Goal: Task Accomplishment & Management: Manage account settings

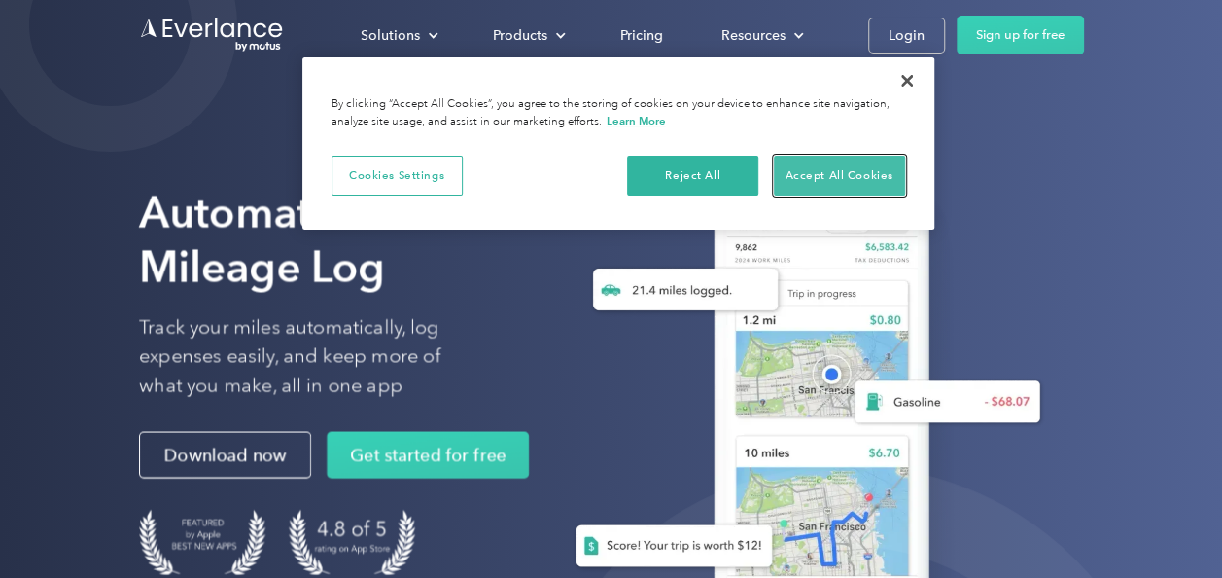
click at [837, 163] on button "Accept All Cookies" at bounding box center [839, 176] width 131 height 41
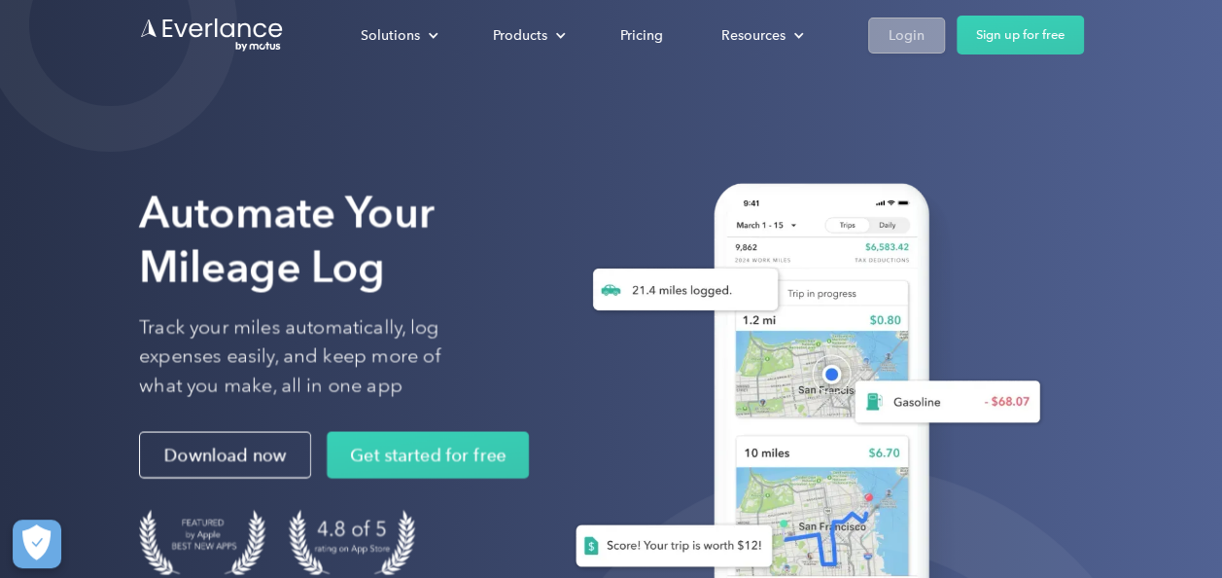
click at [894, 34] on div "Login" at bounding box center [907, 35] width 36 height 24
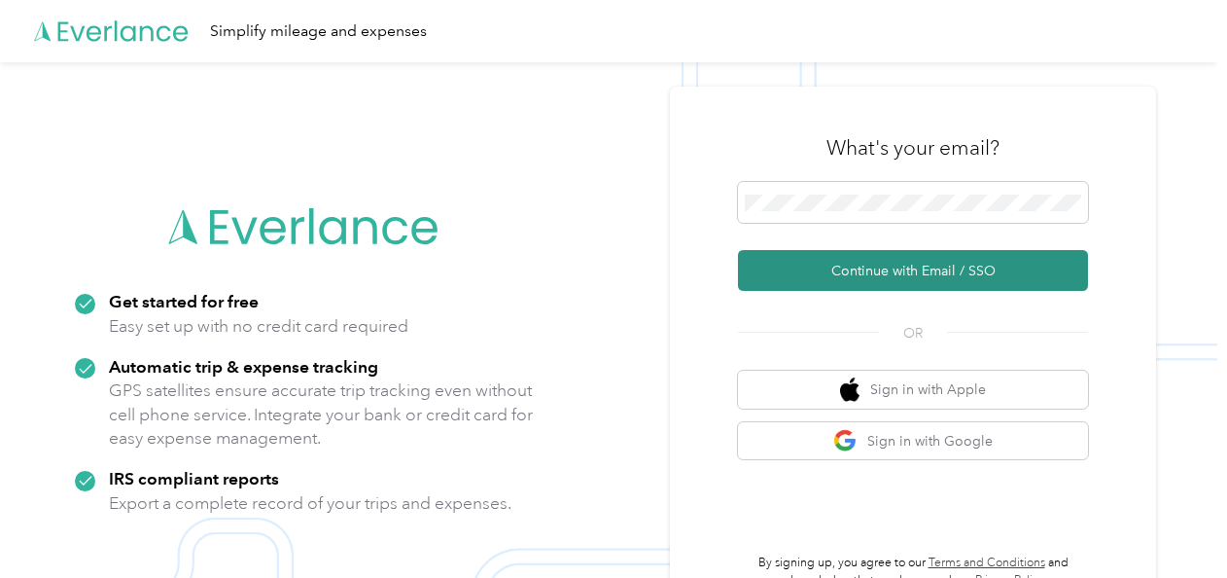
click at [858, 268] on button "Continue with Email / SSO" at bounding box center [913, 270] width 350 height 41
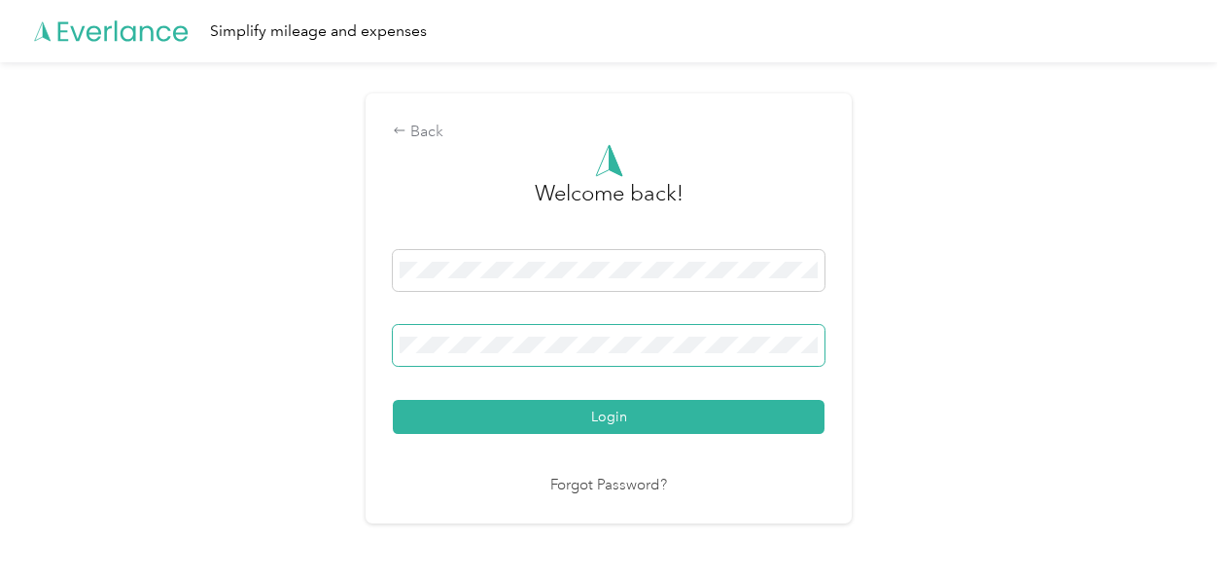
click at [393, 400] on button "Login" at bounding box center [609, 417] width 432 height 34
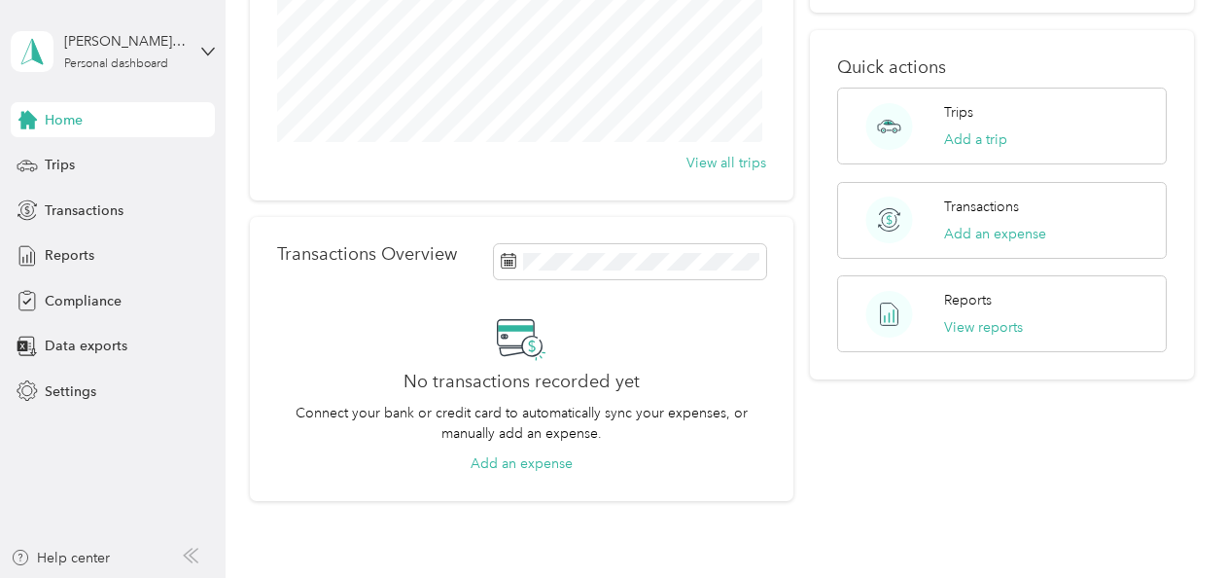
scroll to position [253, 0]
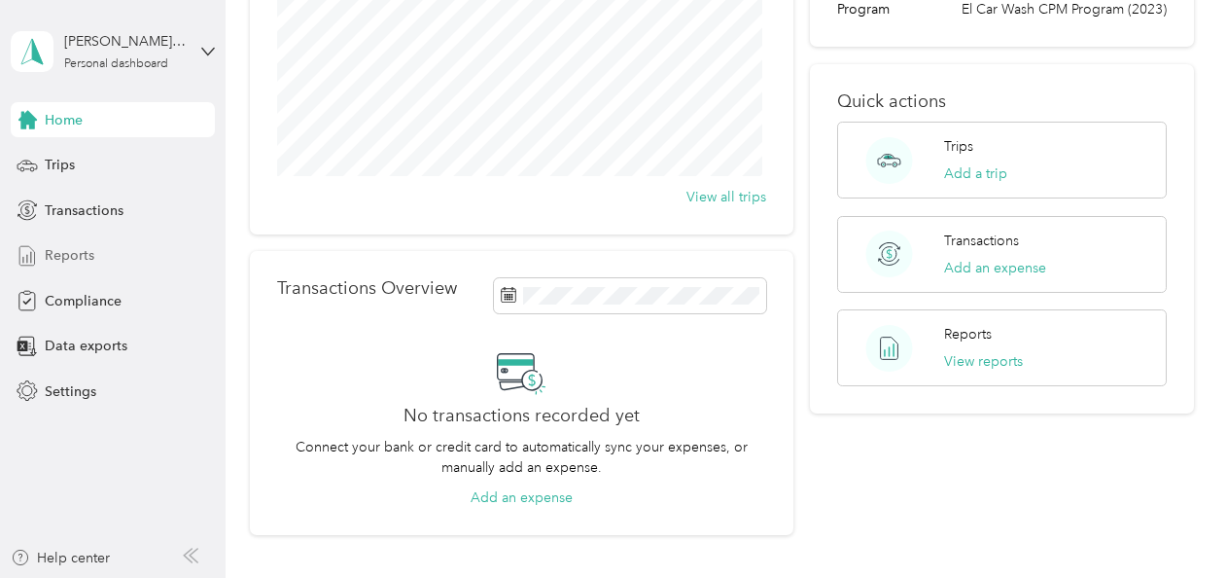
click at [58, 253] on span "Reports" at bounding box center [70, 255] width 50 height 20
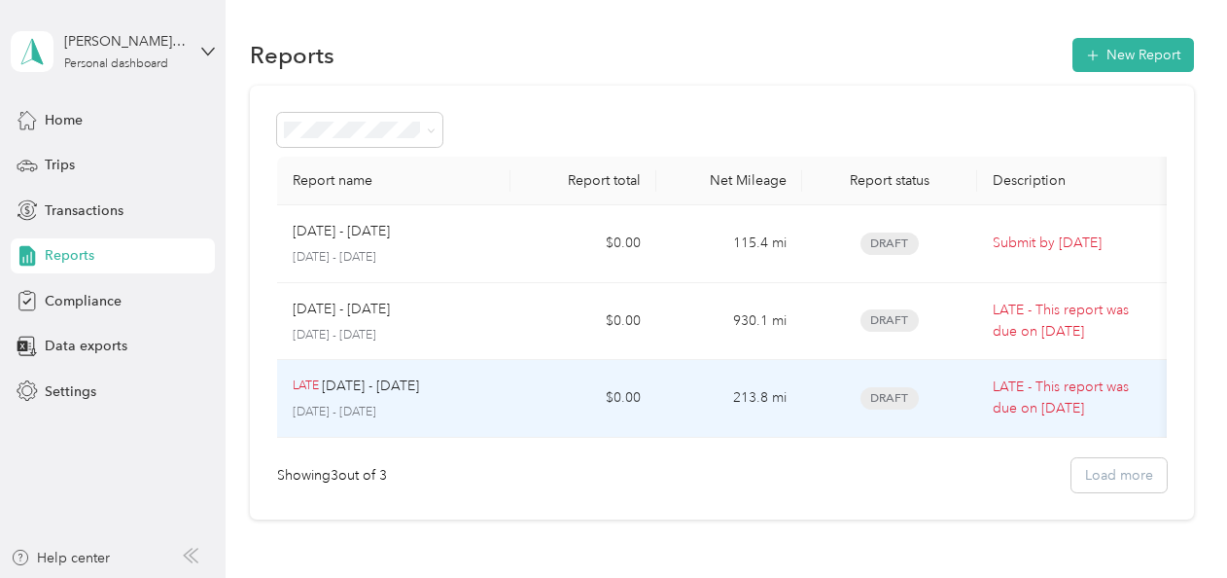
click at [869, 406] on span "Draft" at bounding box center [890, 398] width 58 height 22
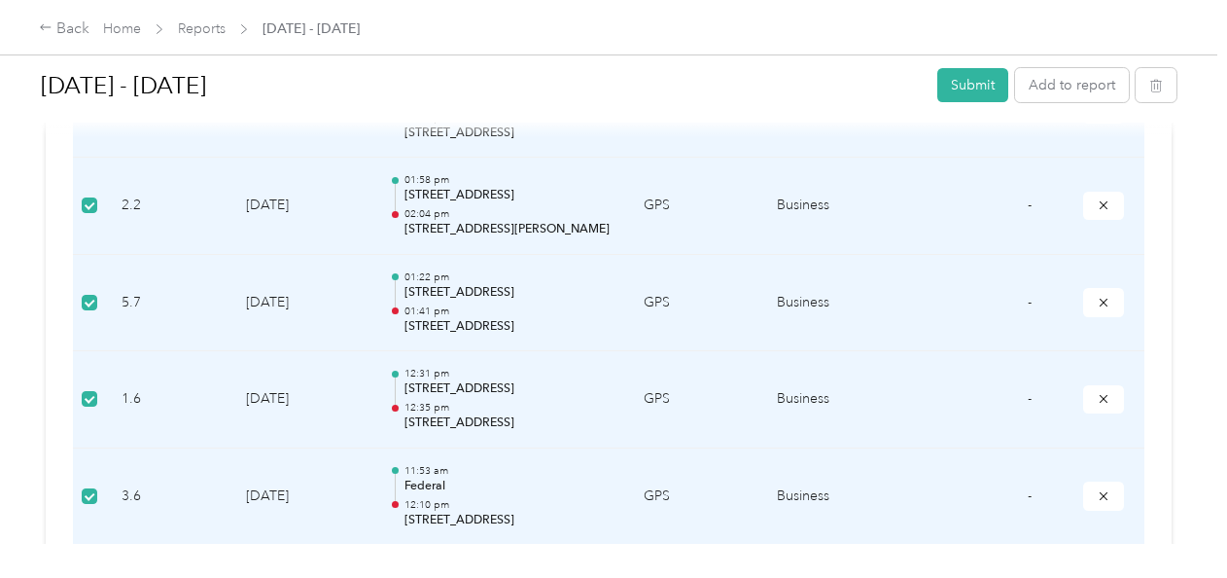
scroll to position [1260, 0]
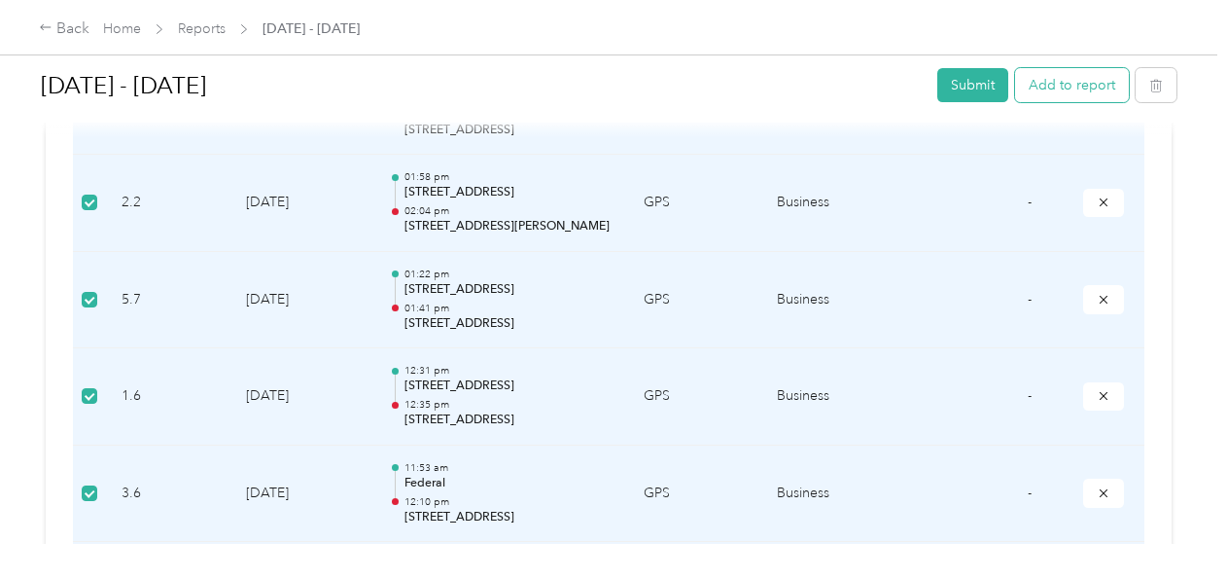
click at [1046, 80] on button "Add to report" at bounding box center [1072, 85] width 114 height 34
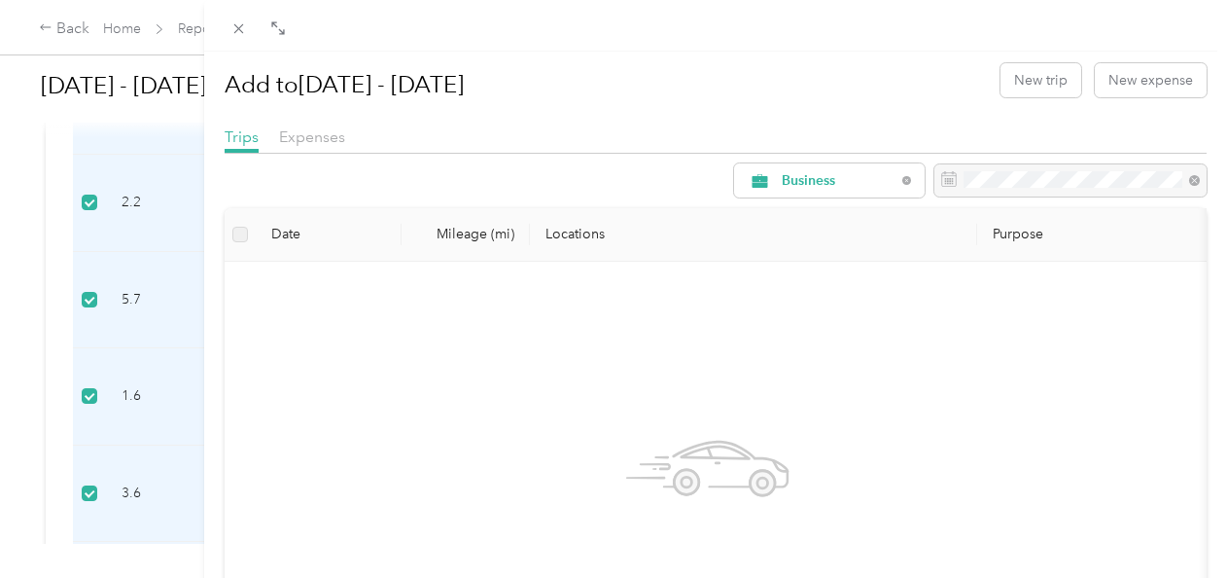
scroll to position [12, 0]
click at [310, 139] on span "Expenses" at bounding box center [312, 138] width 66 height 18
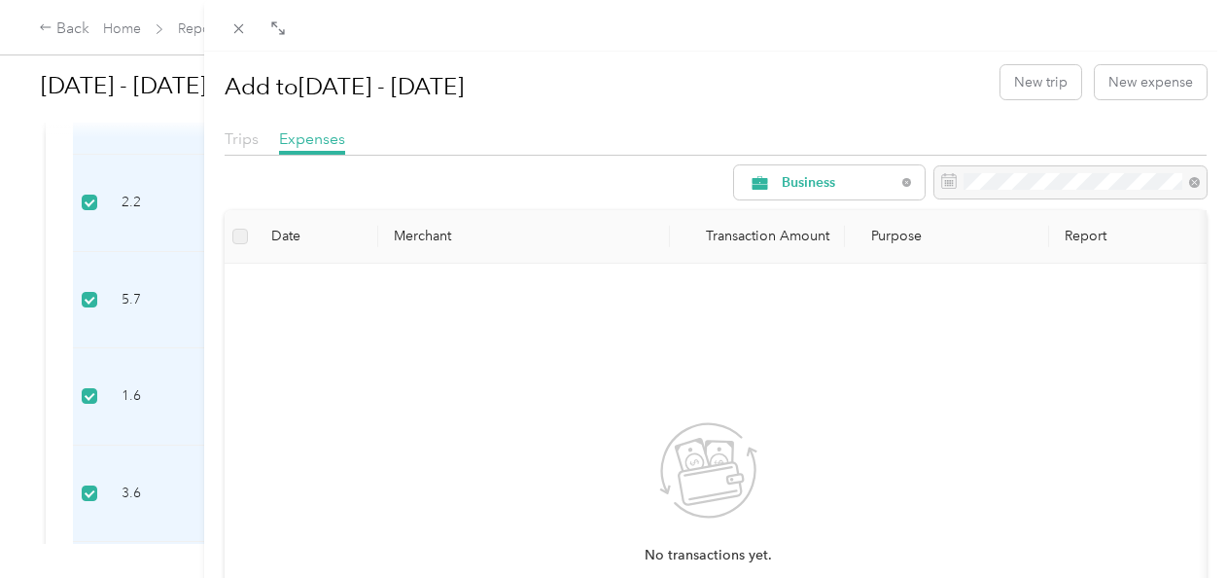
click at [242, 133] on span "Trips" at bounding box center [242, 138] width 34 height 18
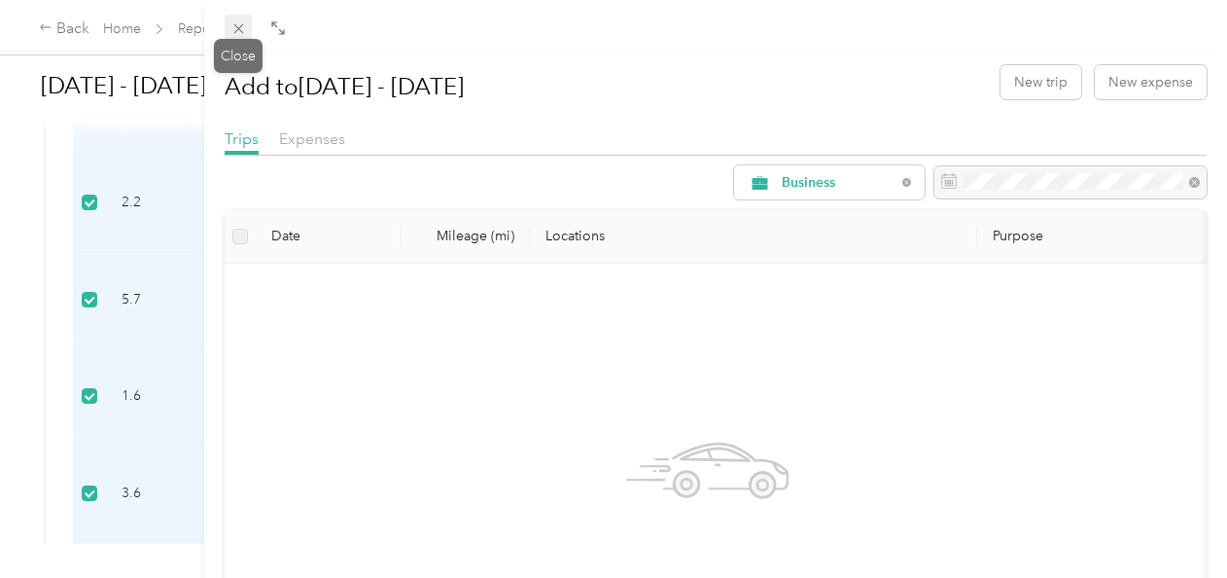
click at [235, 29] on icon at bounding box center [238, 28] width 17 height 17
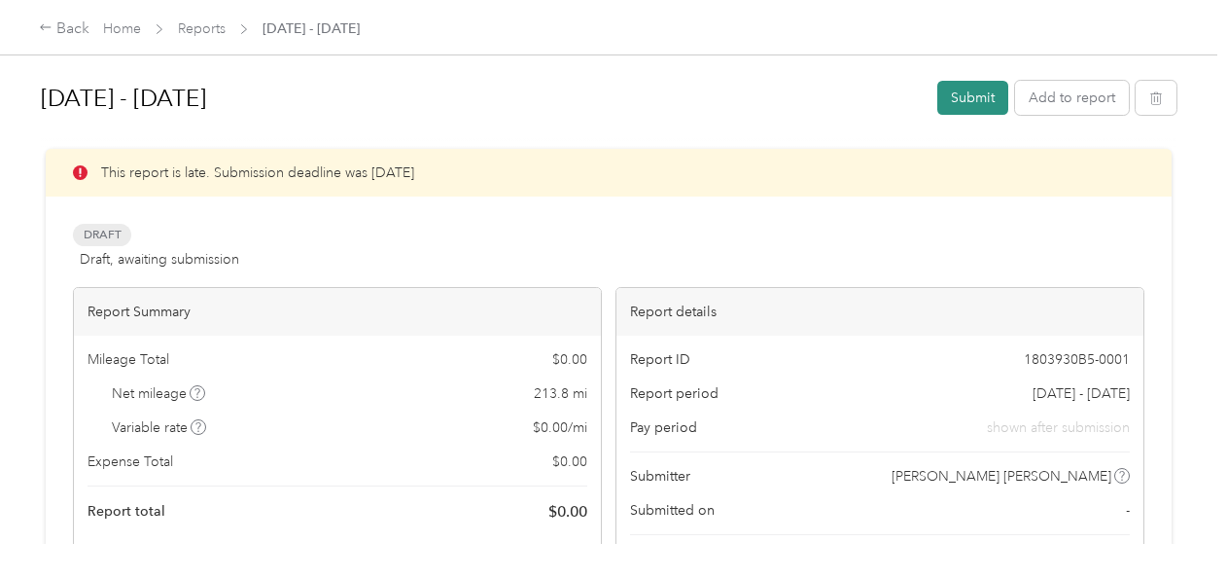
click at [955, 95] on button "Submit" at bounding box center [972, 98] width 71 height 34
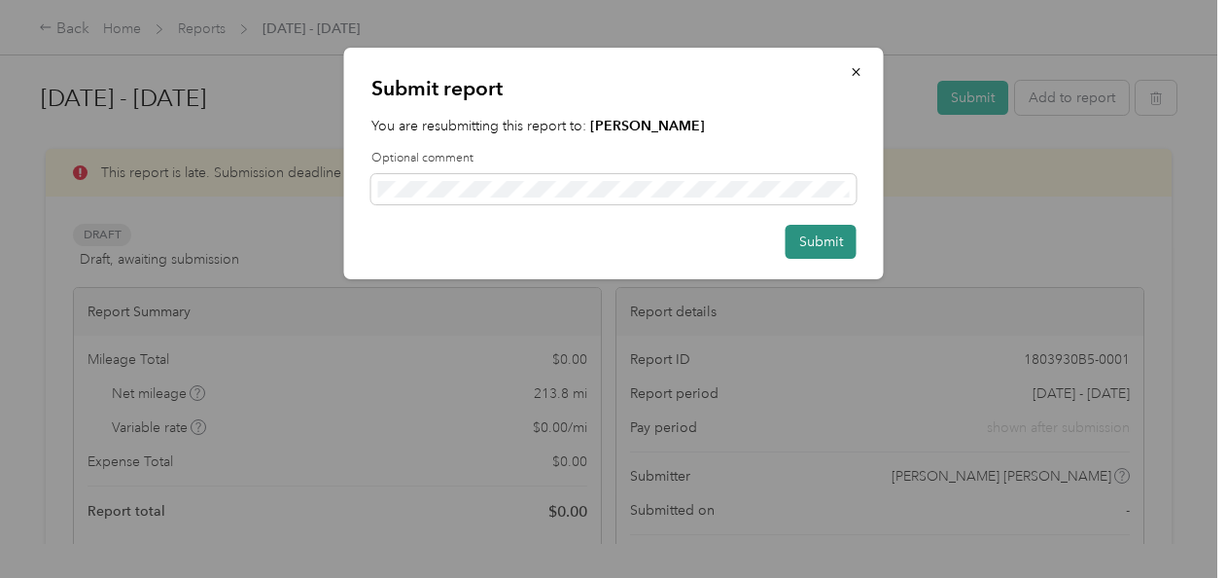
click at [811, 241] on button "Submit" at bounding box center [821, 242] width 71 height 34
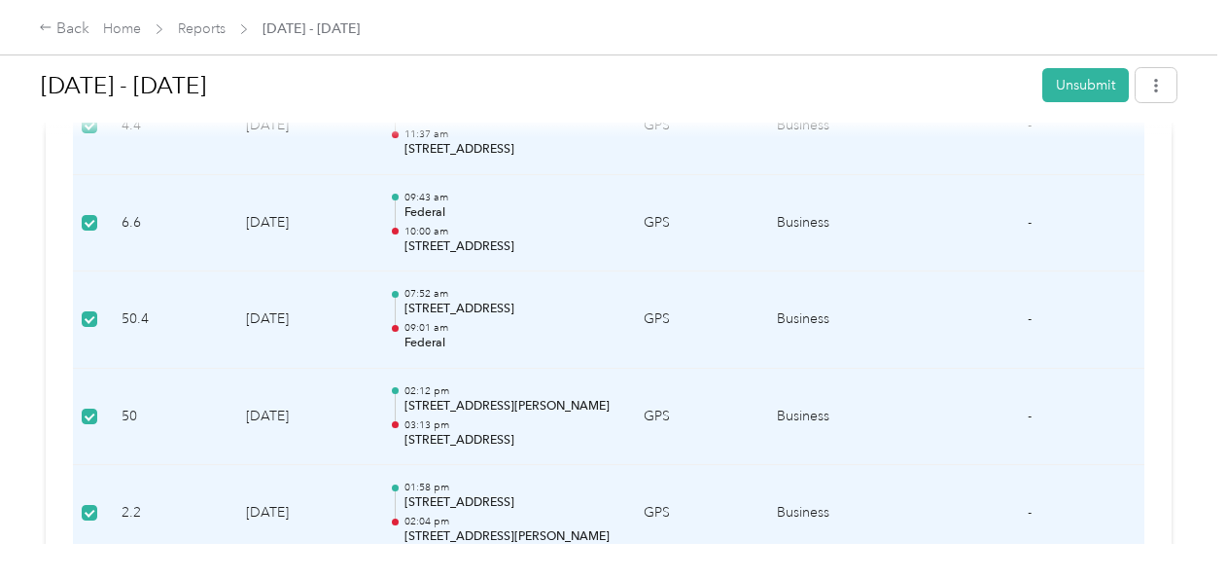
scroll to position [972, 0]
click at [1165, 94] on button "button" at bounding box center [1156, 85] width 41 height 34
click at [1196, 278] on div "Aug 18 - 24, 2025 Unsubmit 1 flag has been detected on this report Unsubmit the…" at bounding box center [609, 272] width 1218 height 544
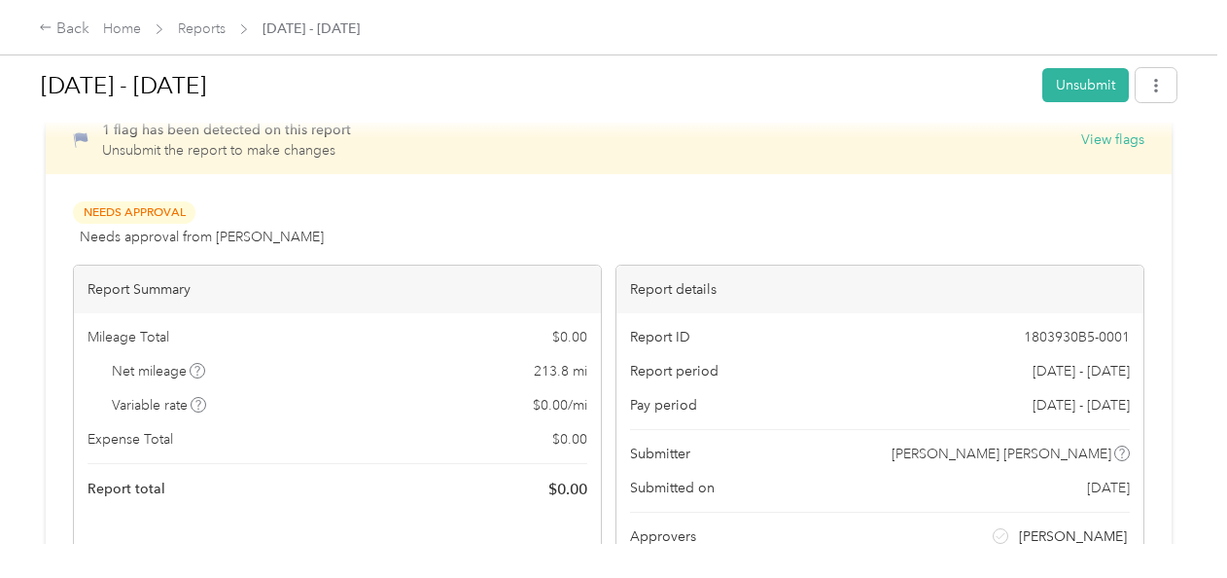
scroll to position [0, 0]
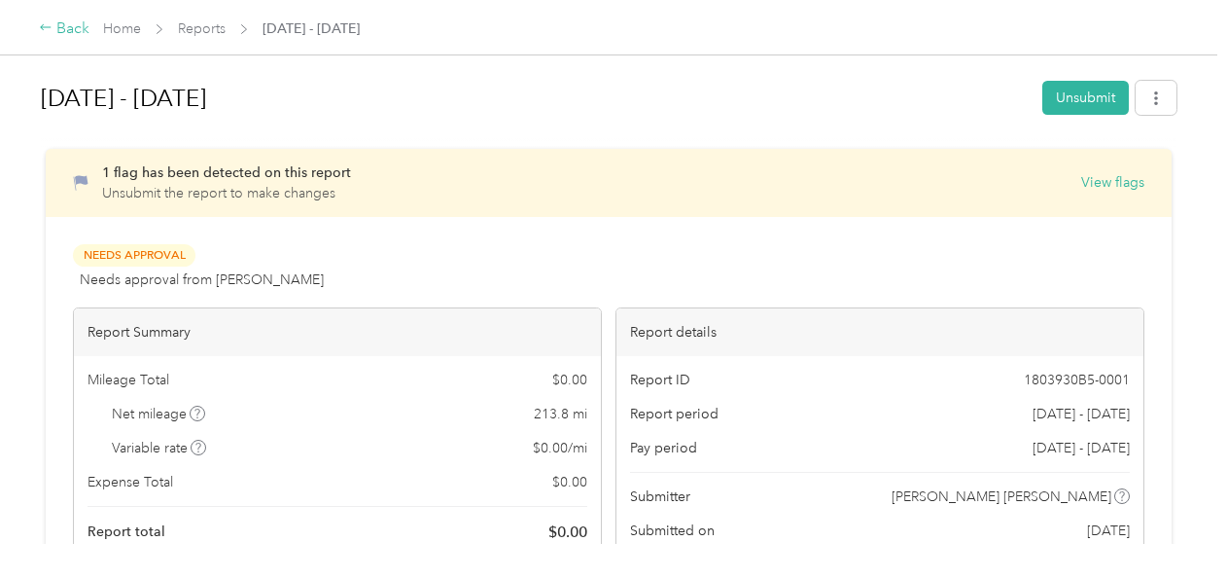
click at [68, 27] on div "Back" at bounding box center [64, 29] width 51 height 23
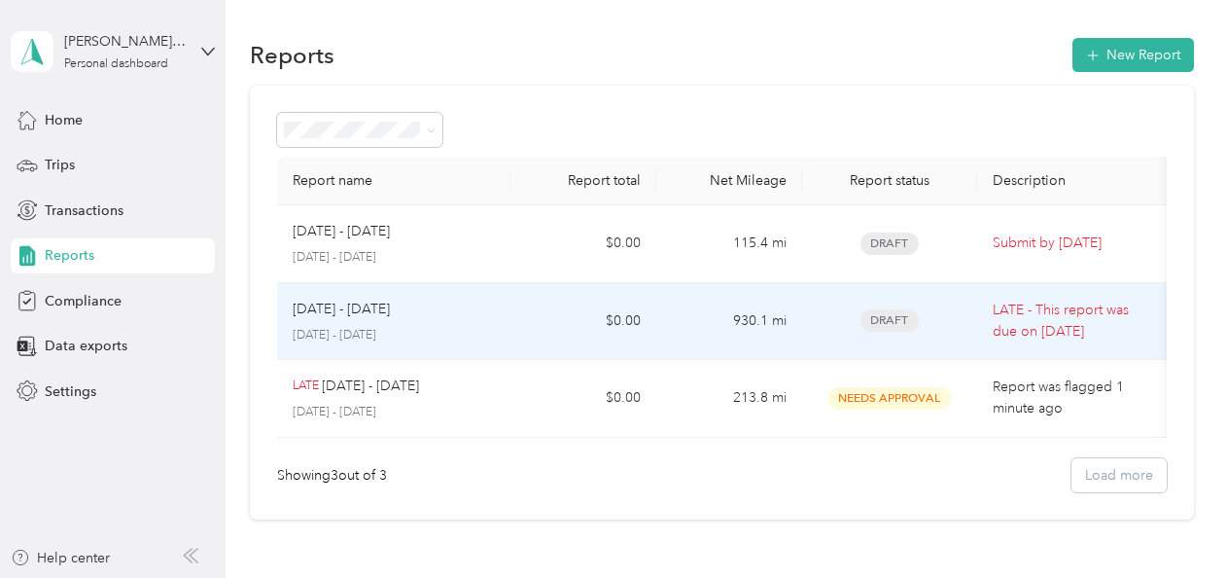
click at [802, 344] on td "Draft" at bounding box center [889, 322] width 175 height 78
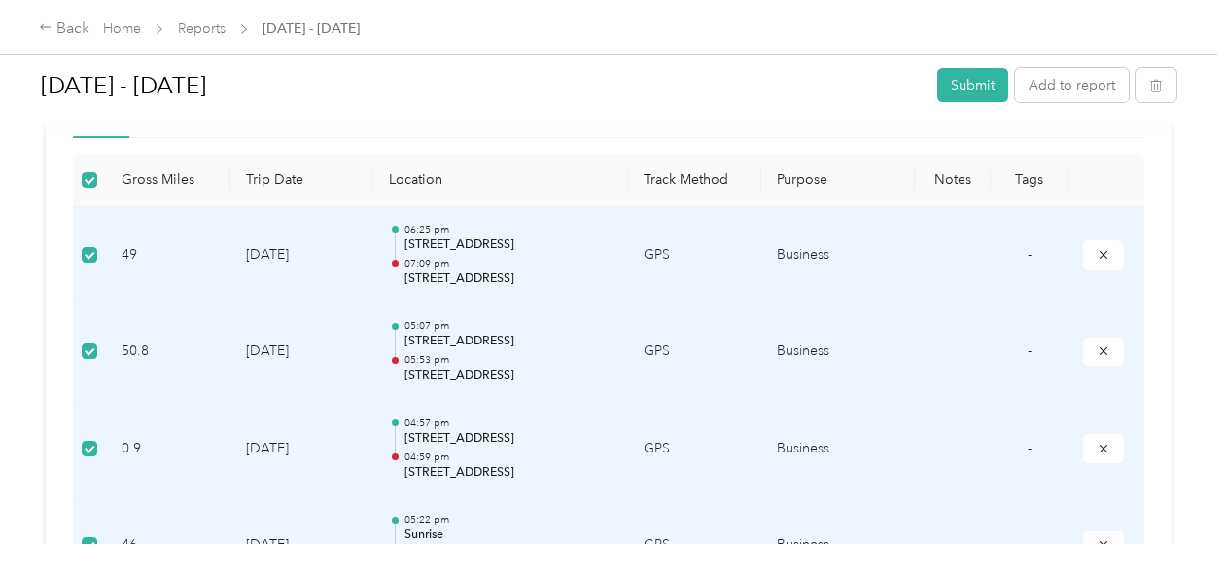
scroll to position [484, 0]
click at [239, 241] on td "8-30-2025" at bounding box center [301, 254] width 143 height 97
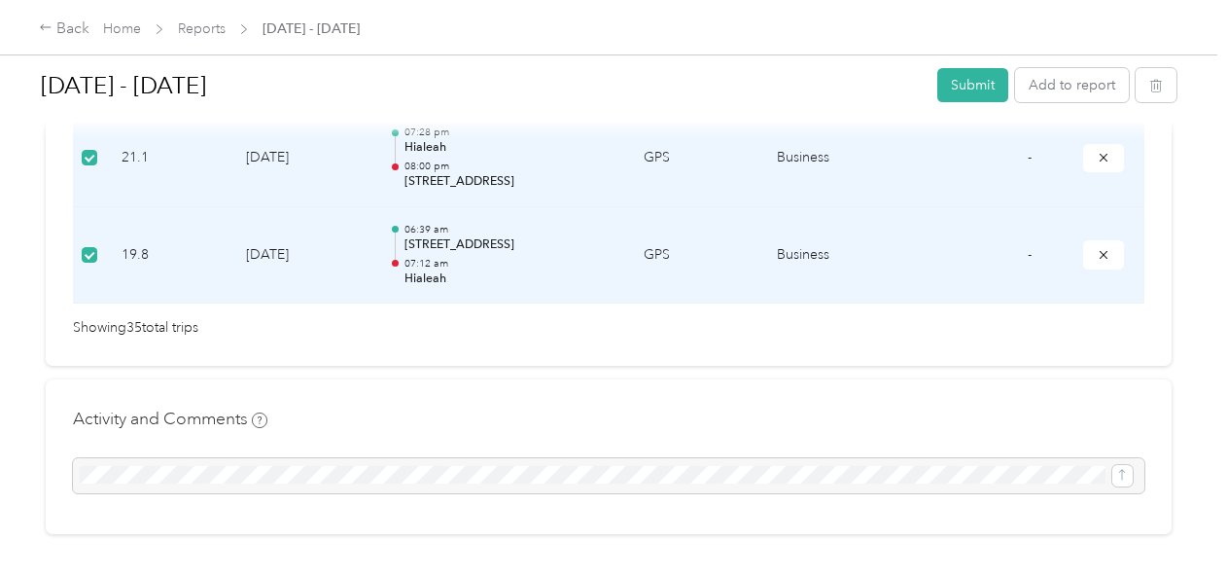
scroll to position [3849, 0]
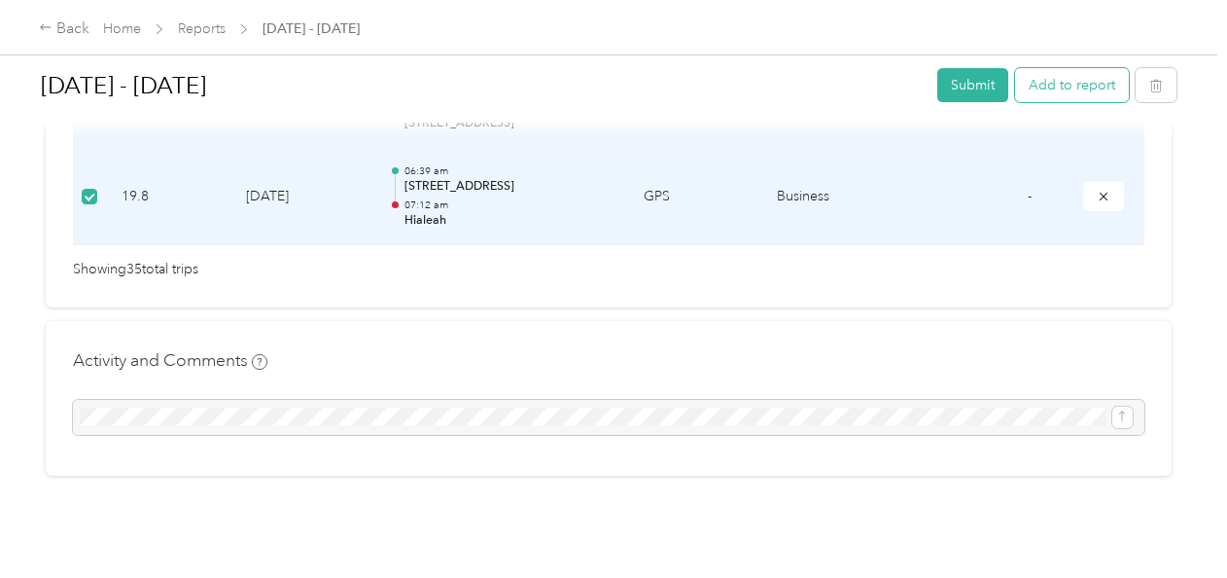
click at [1069, 78] on button "Add to report" at bounding box center [1072, 85] width 114 height 34
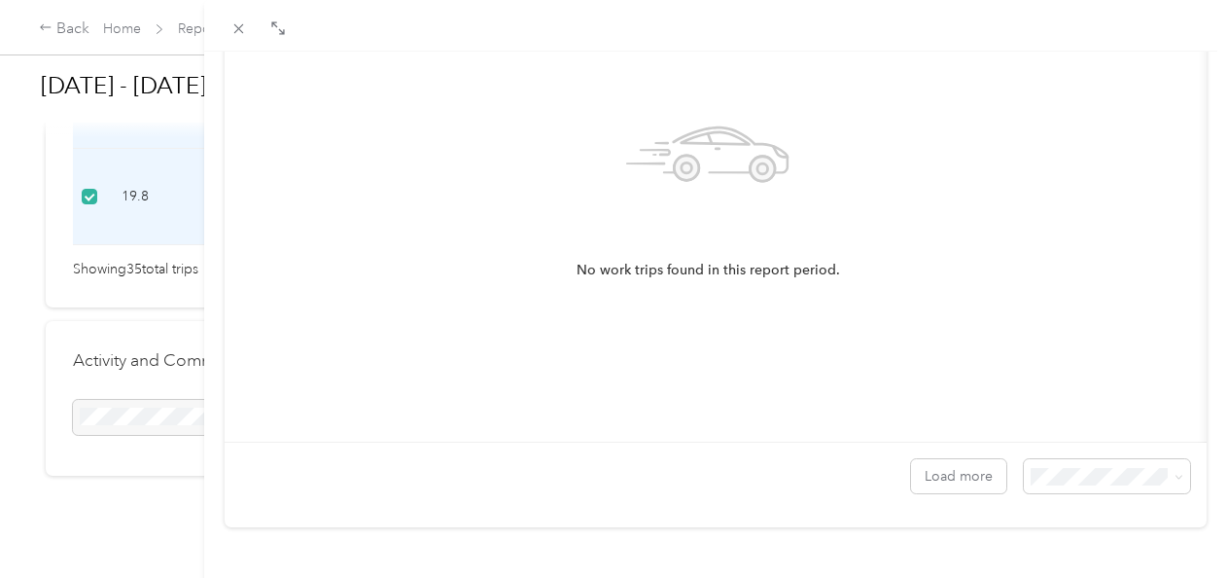
scroll to position [356, 0]
click at [1059, 422] on span "100 per load" at bounding box center [1063, 425] width 80 height 17
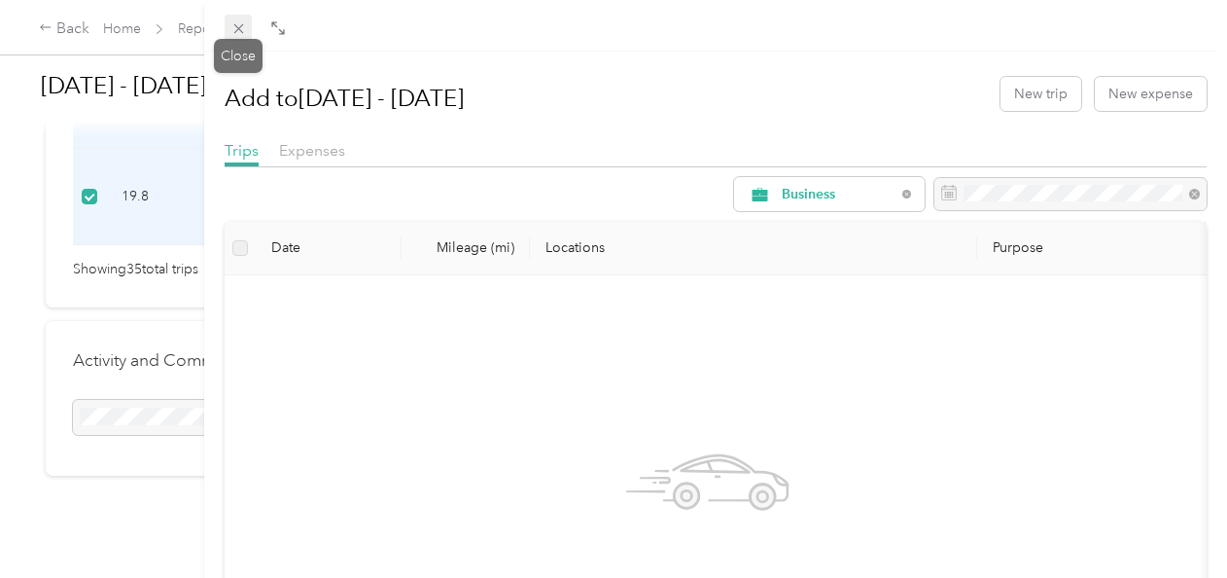
click at [231, 29] on icon at bounding box center [238, 28] width 17 height 17
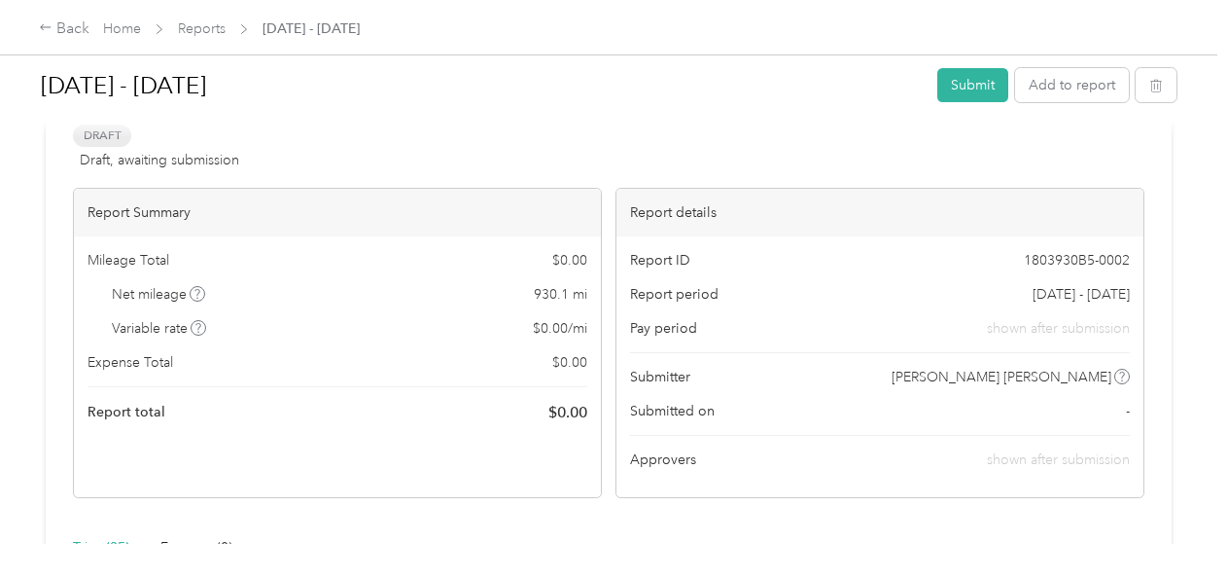
scroll to position [53, 0]
click at [951, 80] on button "Submit" at bounding box center [972, 85] width 71 height 34
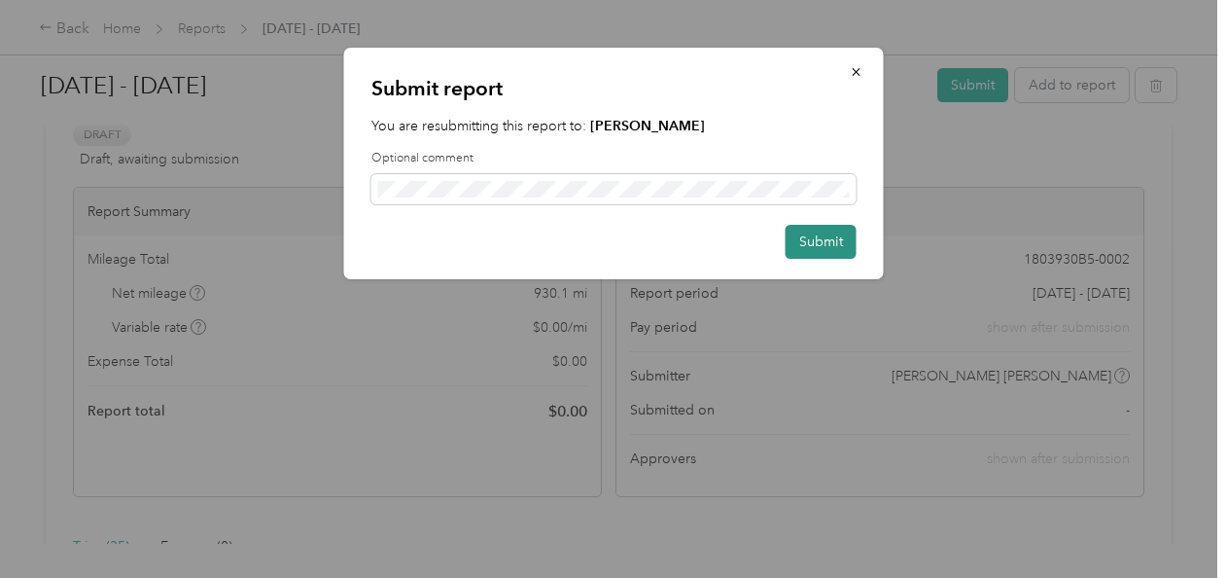
click at [827, 240] on button "Submit" at bounding box center [821, 242] width 71 height 34
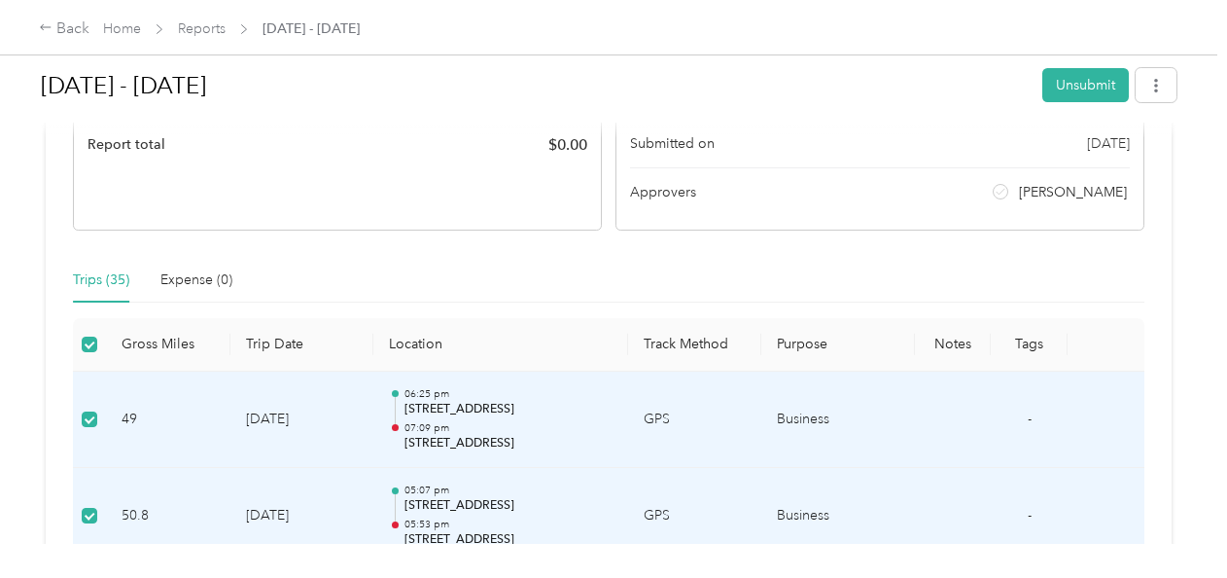
scroll to position [0, 0]
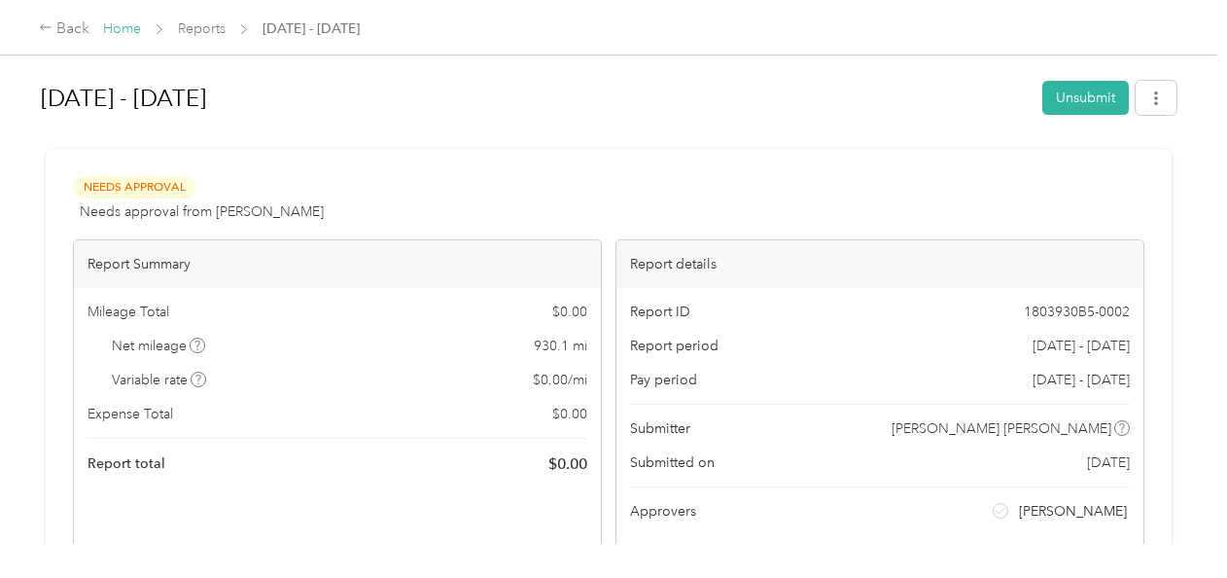
click at [114, 31] on link "Home" at bounding box center [122, 28] width 38 height 17
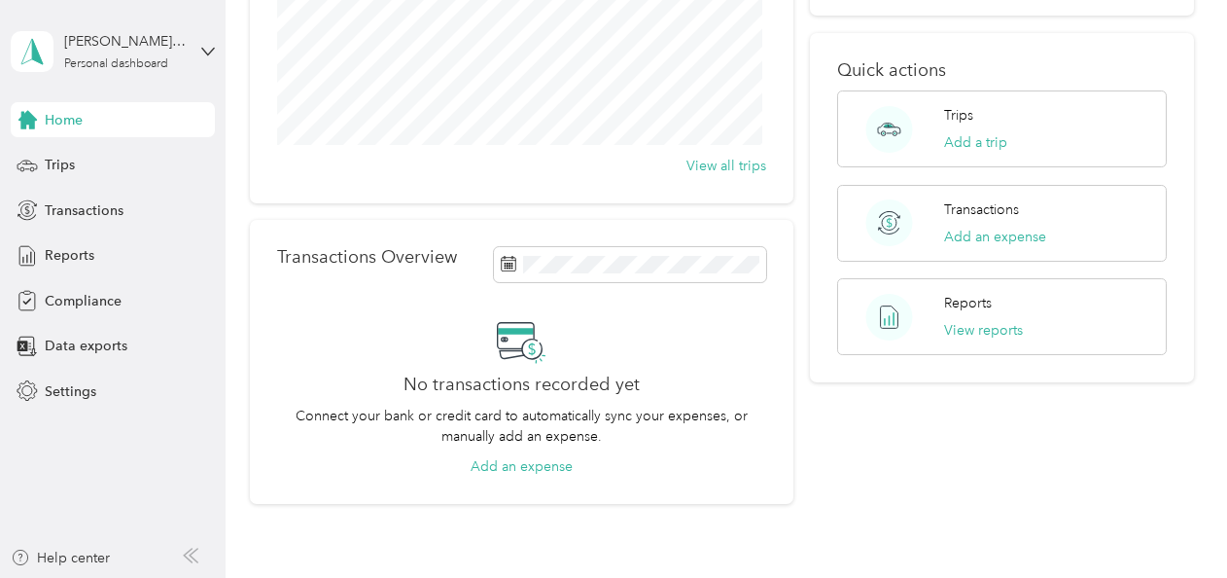
scroll to position [285, 0]
click at [78, 299] on span "Compliance" at bounding box center [83, 301] width 77 height 20
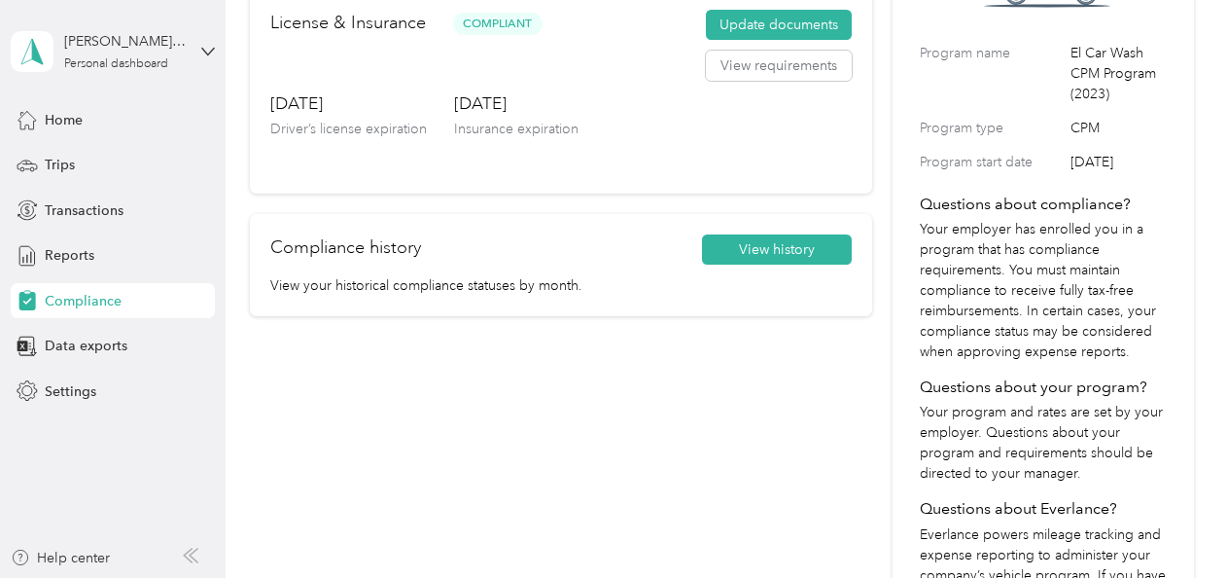
scroll to position [206, 0]
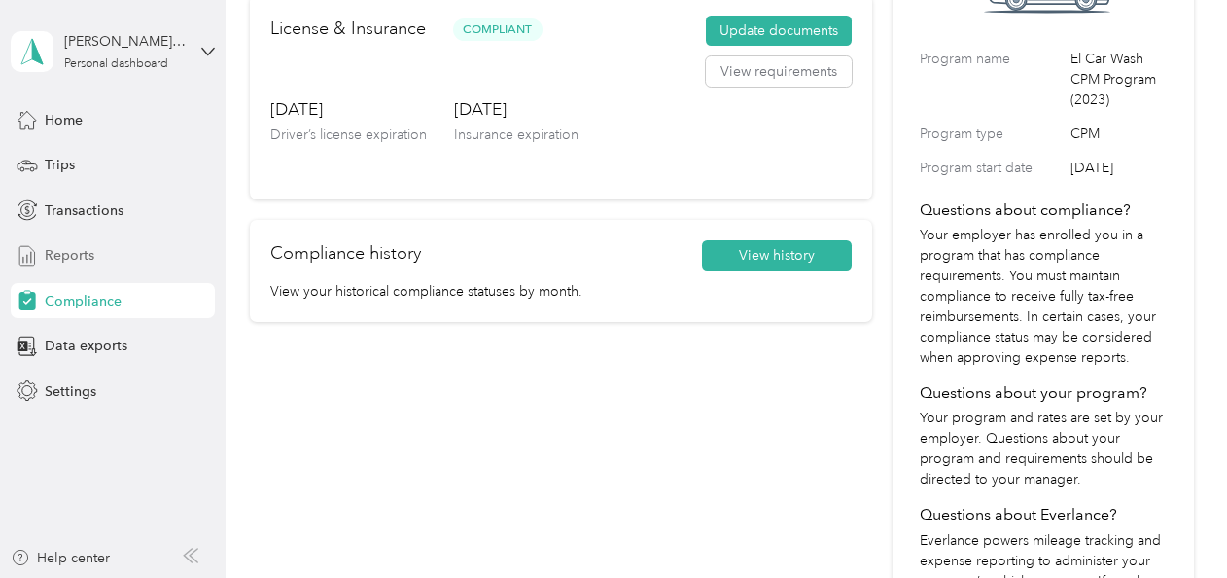
click at [84, 246] on span "Reports" at bounding box center [70, 255] width 50 height 20
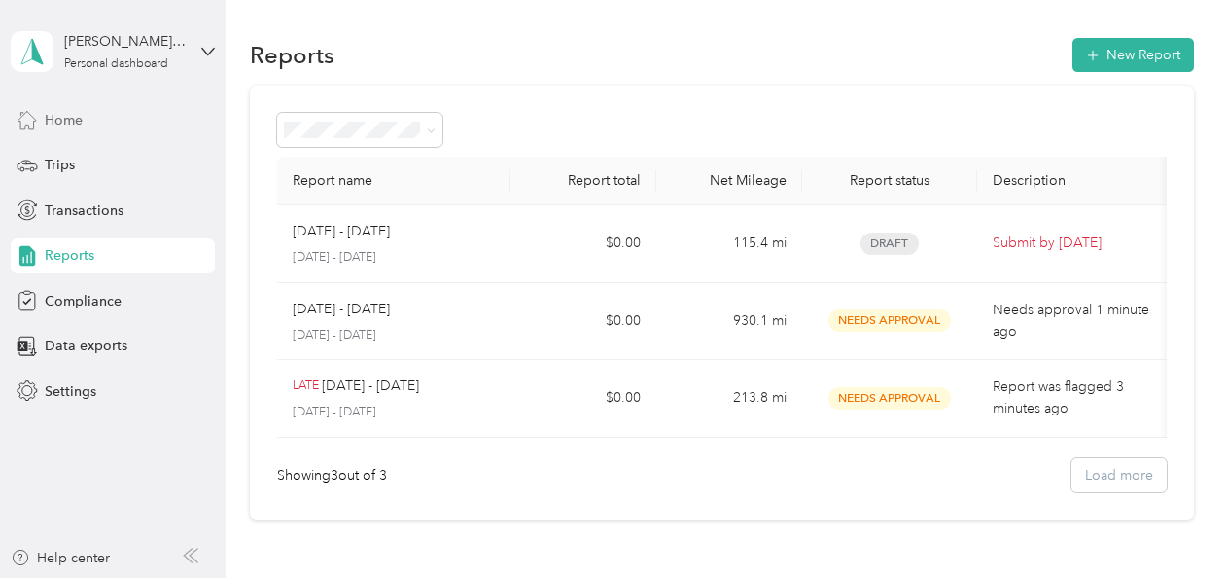
click at [86, 119] on div "Home" at bounding box center [113, 119] width 204 height 35
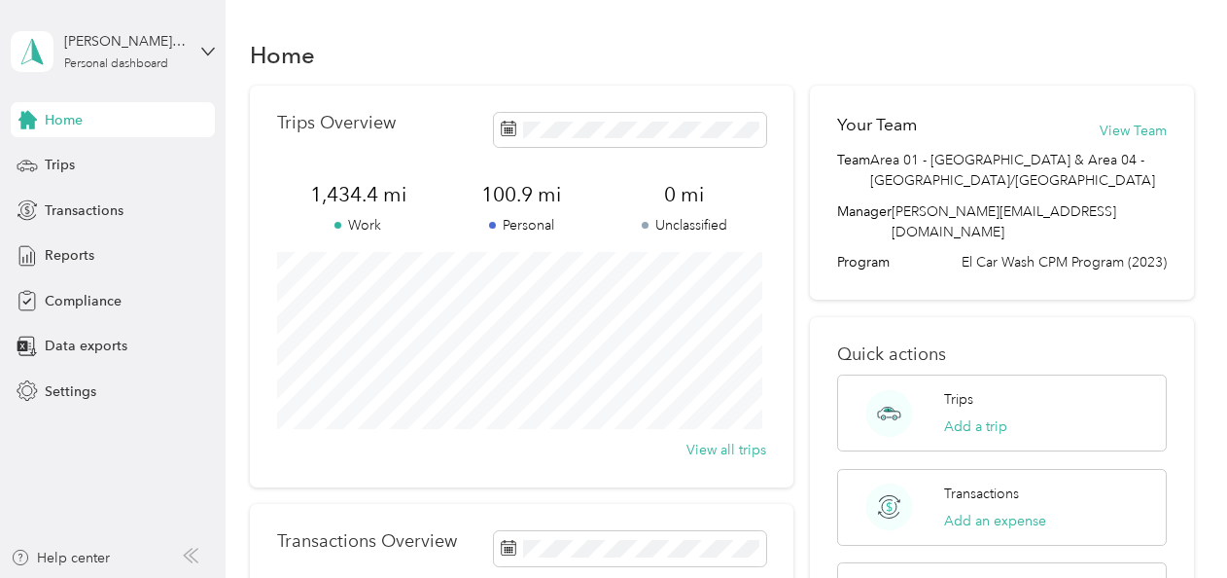
click at [208, 40] on div "Oscar Jr Lopez Personal dashboard" at bounding box center [113, 52] width 204 height 68
click at [84, 159] on div "Log out" at bounding box center [215, 149] width 382 height 34
